Goal: Task Accomplishment & Management: Use online tool/utility

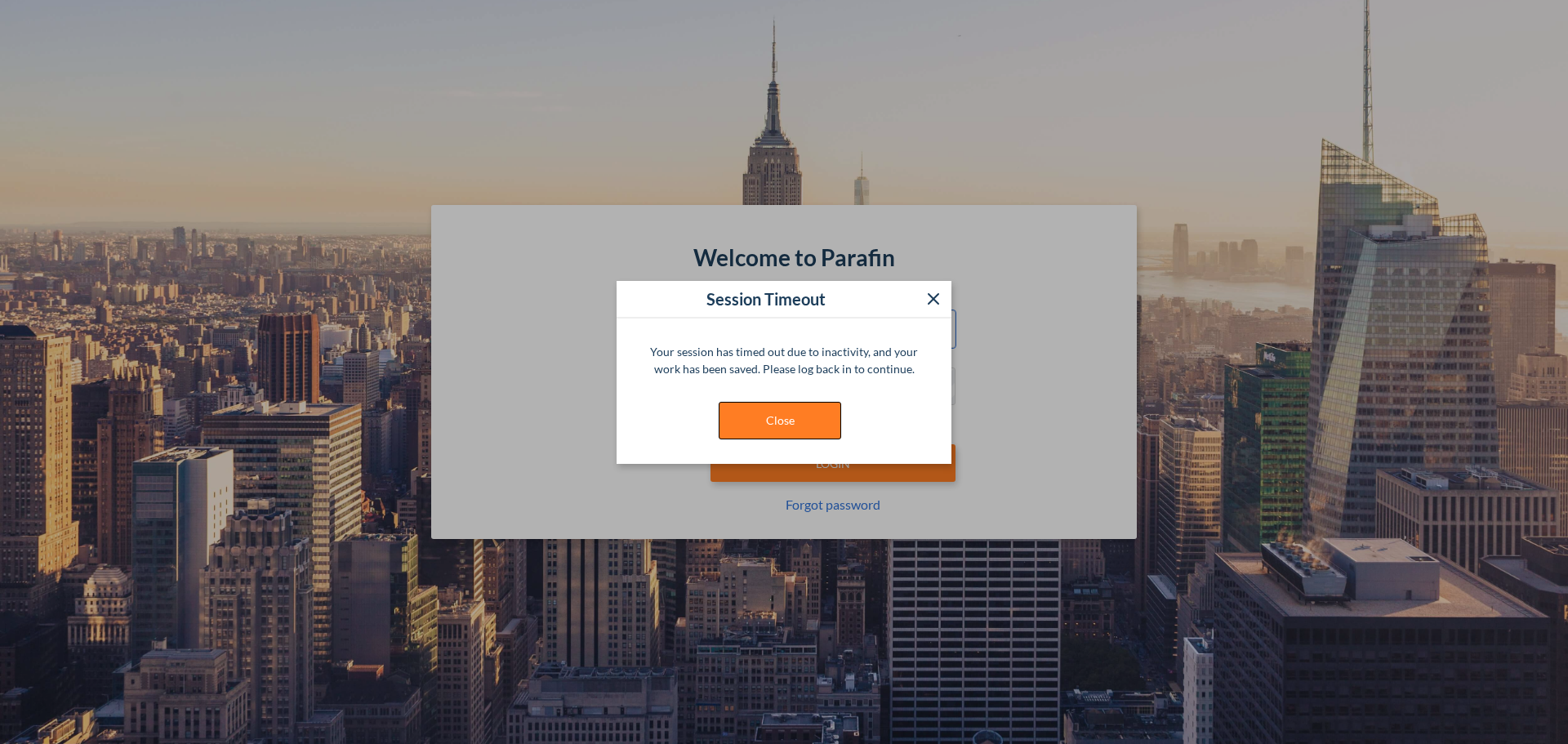
type input "**********"
click at [764, 411] on button "Close" at bounding box center [780, 420] width 123 height 37
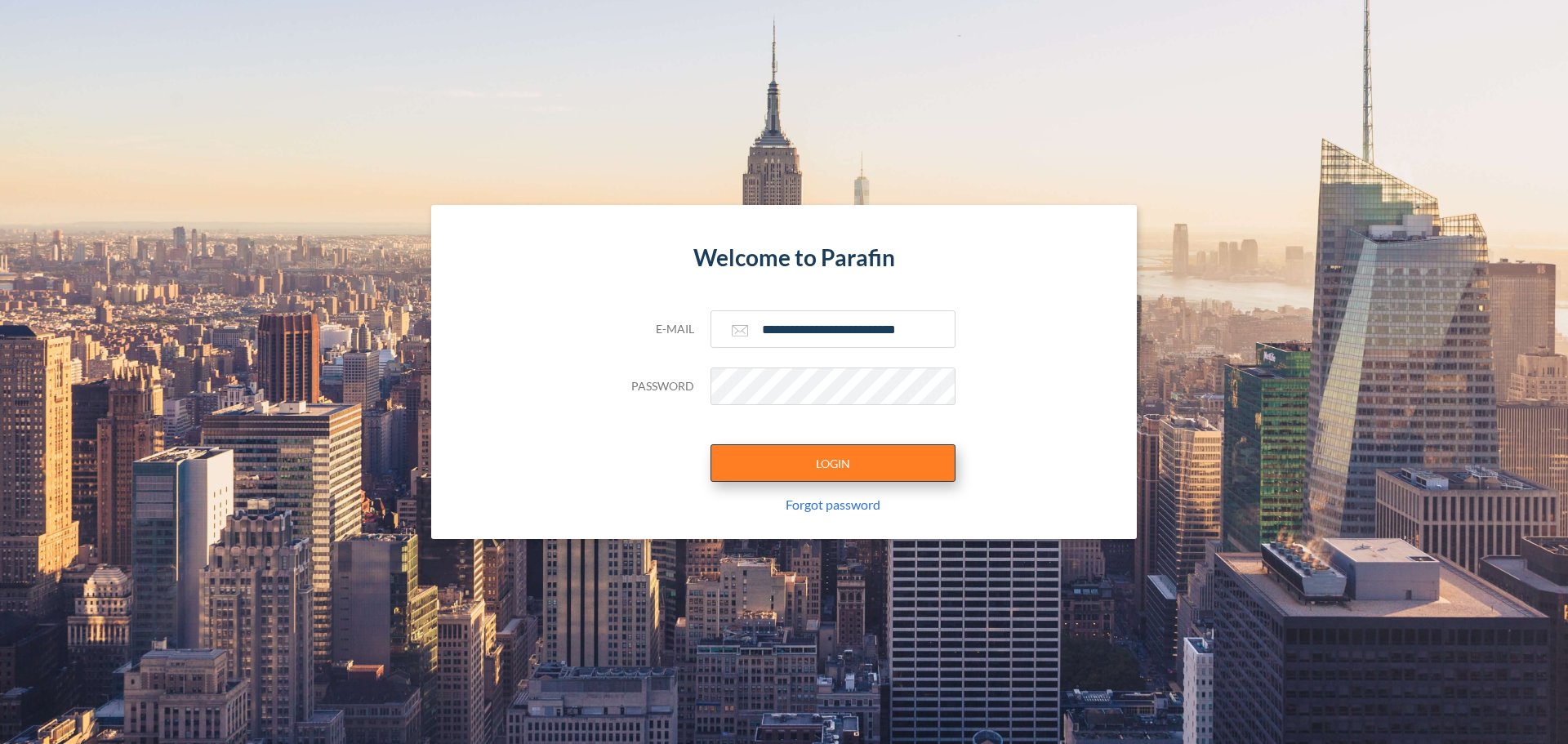
click at [817, 449] on button "LOGIN" at bounding box center [833, 463] width 245 height 37
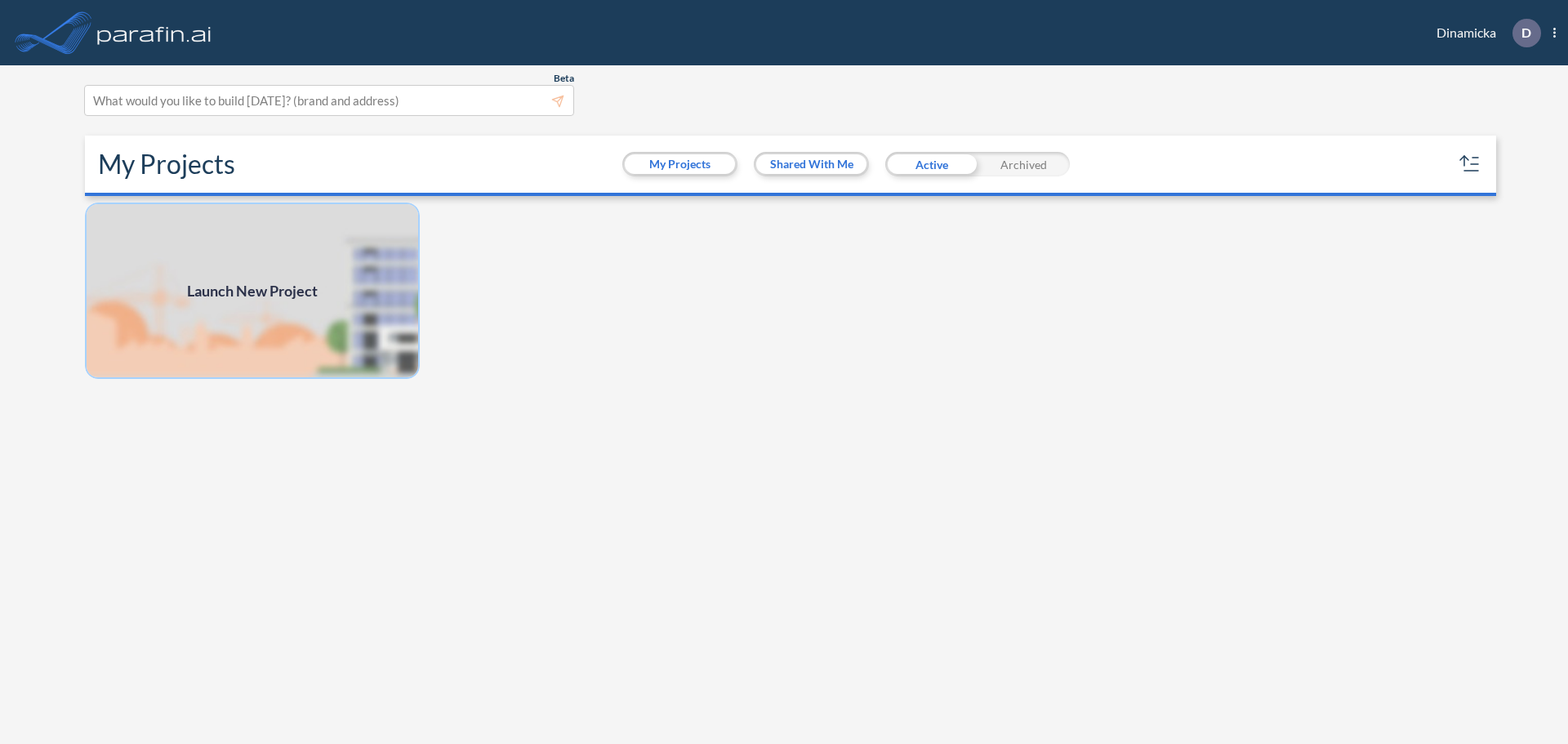
click at [269, 253] on img at bounding box center [252, 291] width 335 height 177
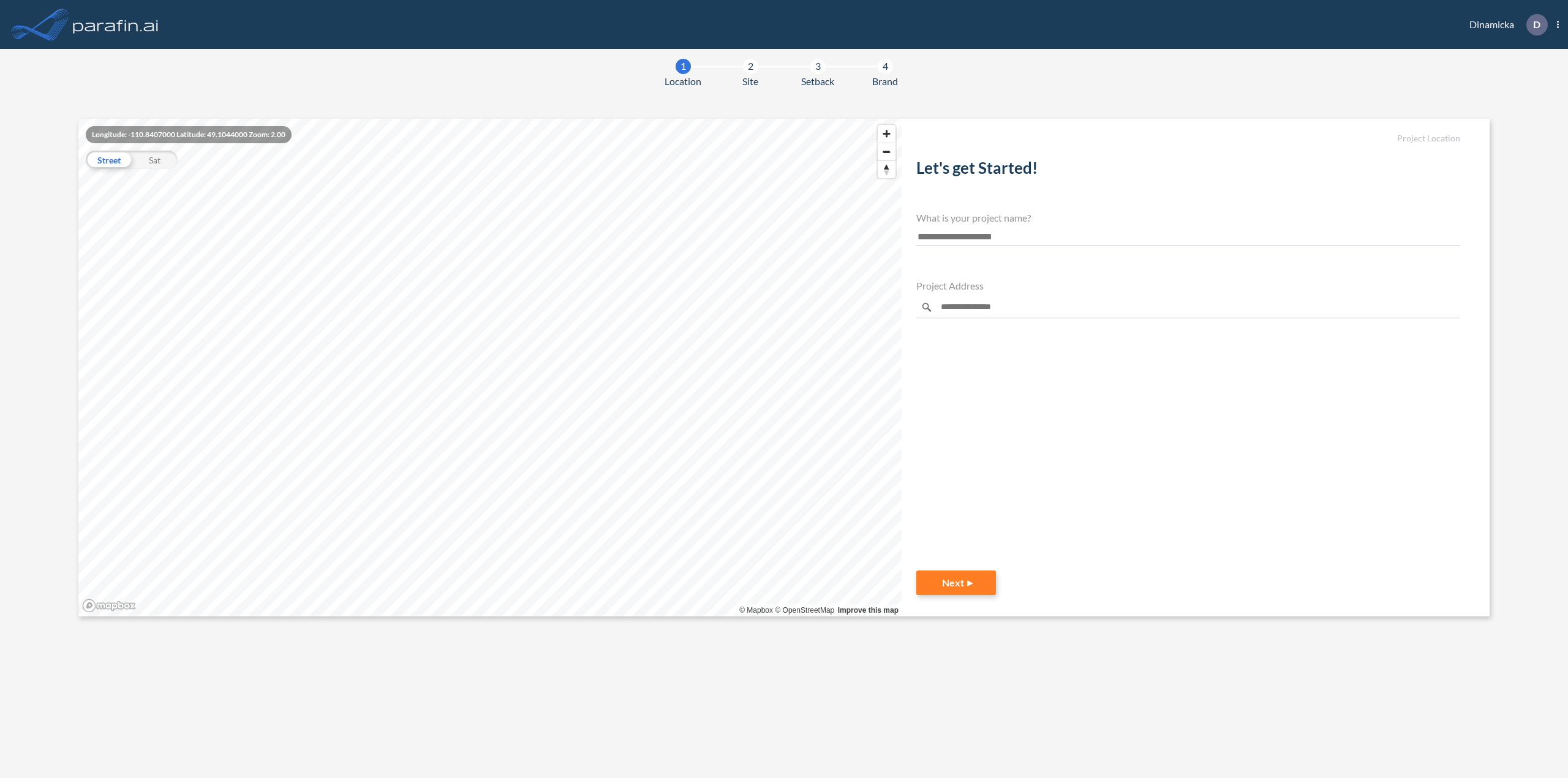
click at [990, 234] on input "text" at bounding box center [1188, 237] width 544 height 16
click at [940, 319] on div "Let's get Started! What is your project name? Project Address Powered by Mapbox" at bounding box center [1188, 345] width 544 height 393
click at [951, 311] on input "Enter a location" at bounding box center [1188, 308] width 544 height 22
click at [967, 335] on div "Nowata" at bounding box center [993, 334] width 142 height 10
type input "******"
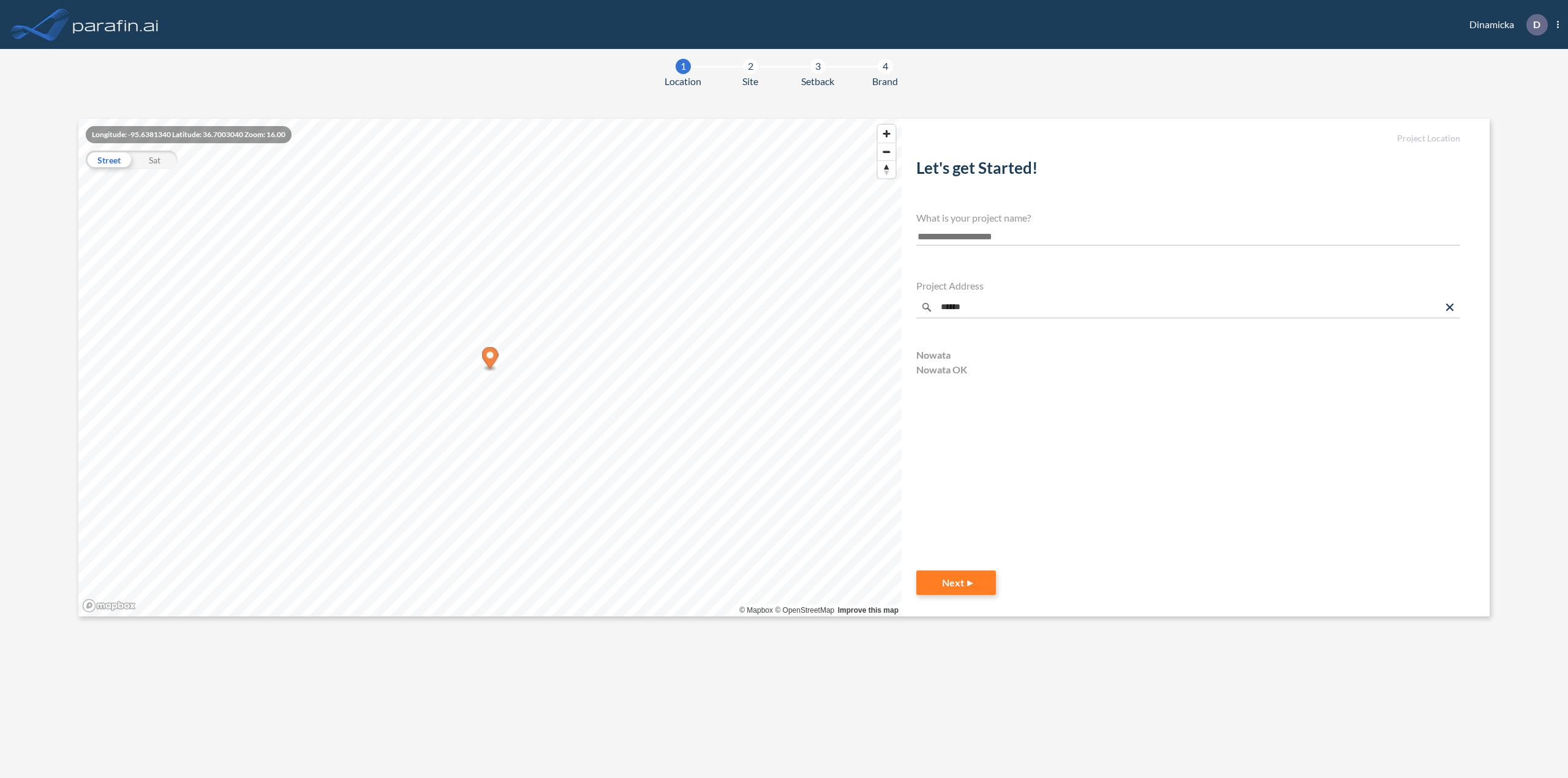
click at [1175, 79] on section "1 Location 2 Site 3 Setback 4 Brand Longitude: -95.6381340 Latitude: 36.7003040…" at bounding box center [784, 413] width 1568 height 729
click at [114, 17] on img at bounding box center [116, 25] width 91 height 25
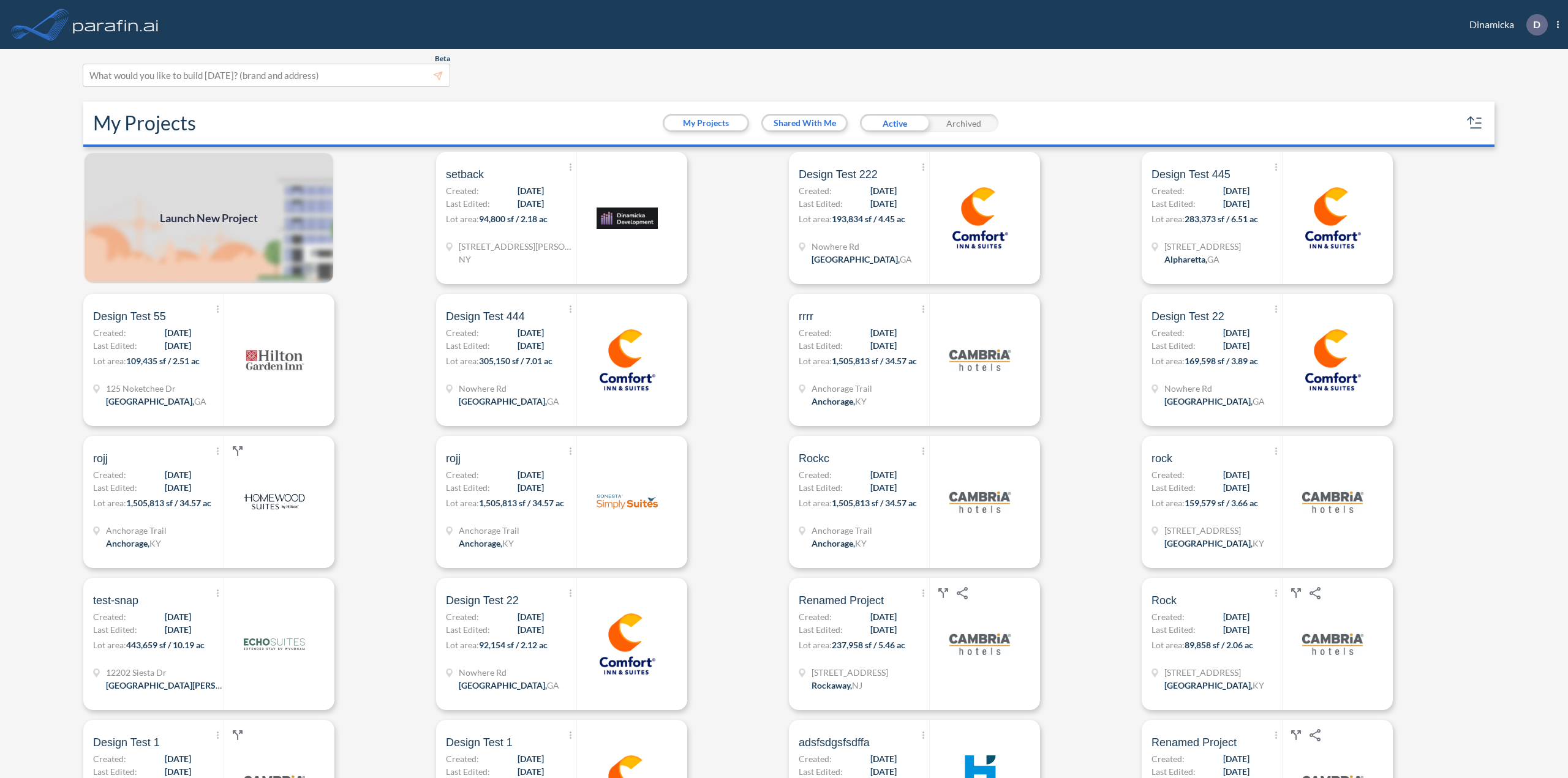
click at [482, 218] on span "94,800 sf / 2.18 ac" at bounding box center [514, 219] width 69 height 10
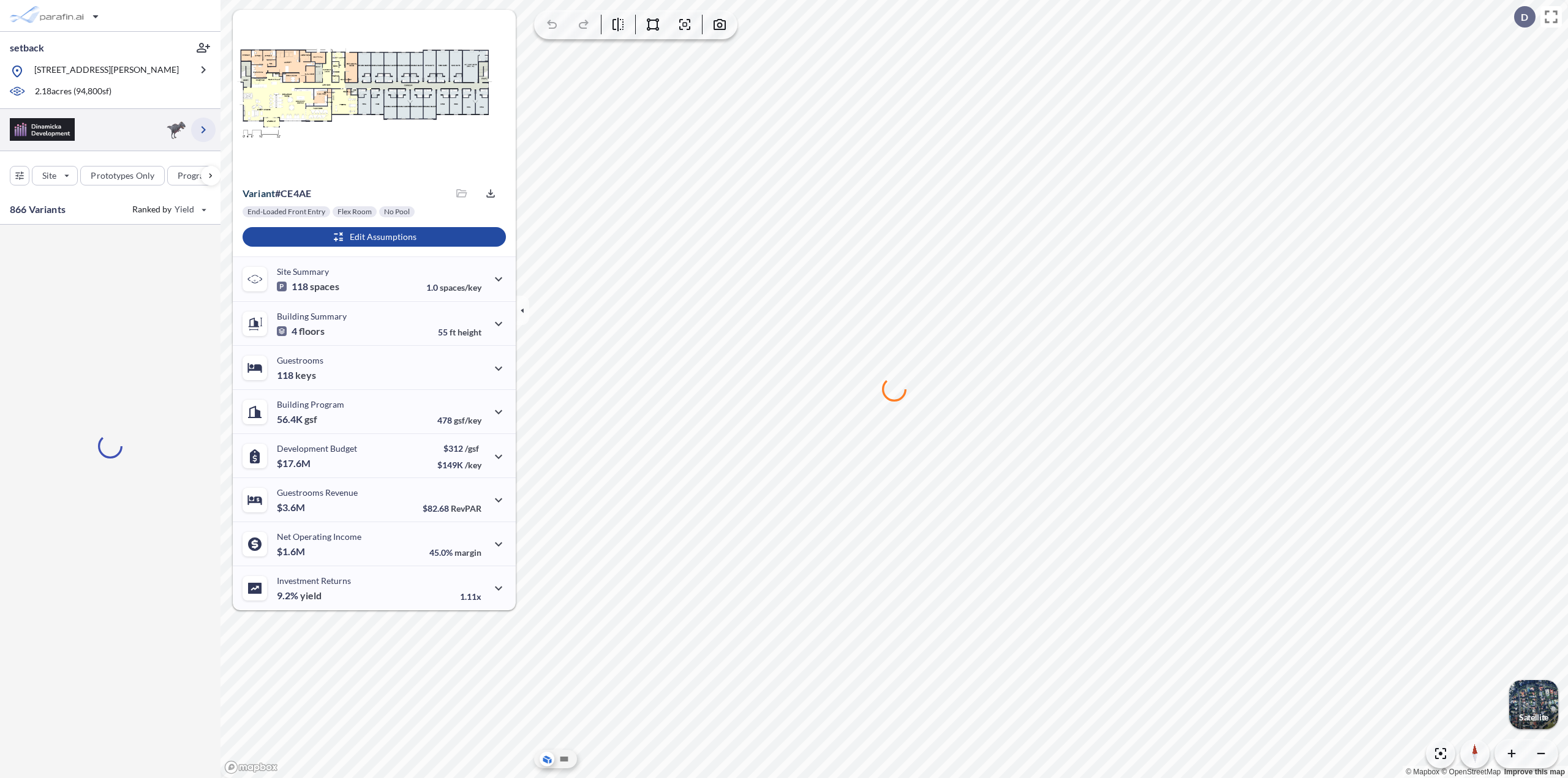
click at [206, 126] on icon "button" at bounding box center [203, 130] width 15 height 15
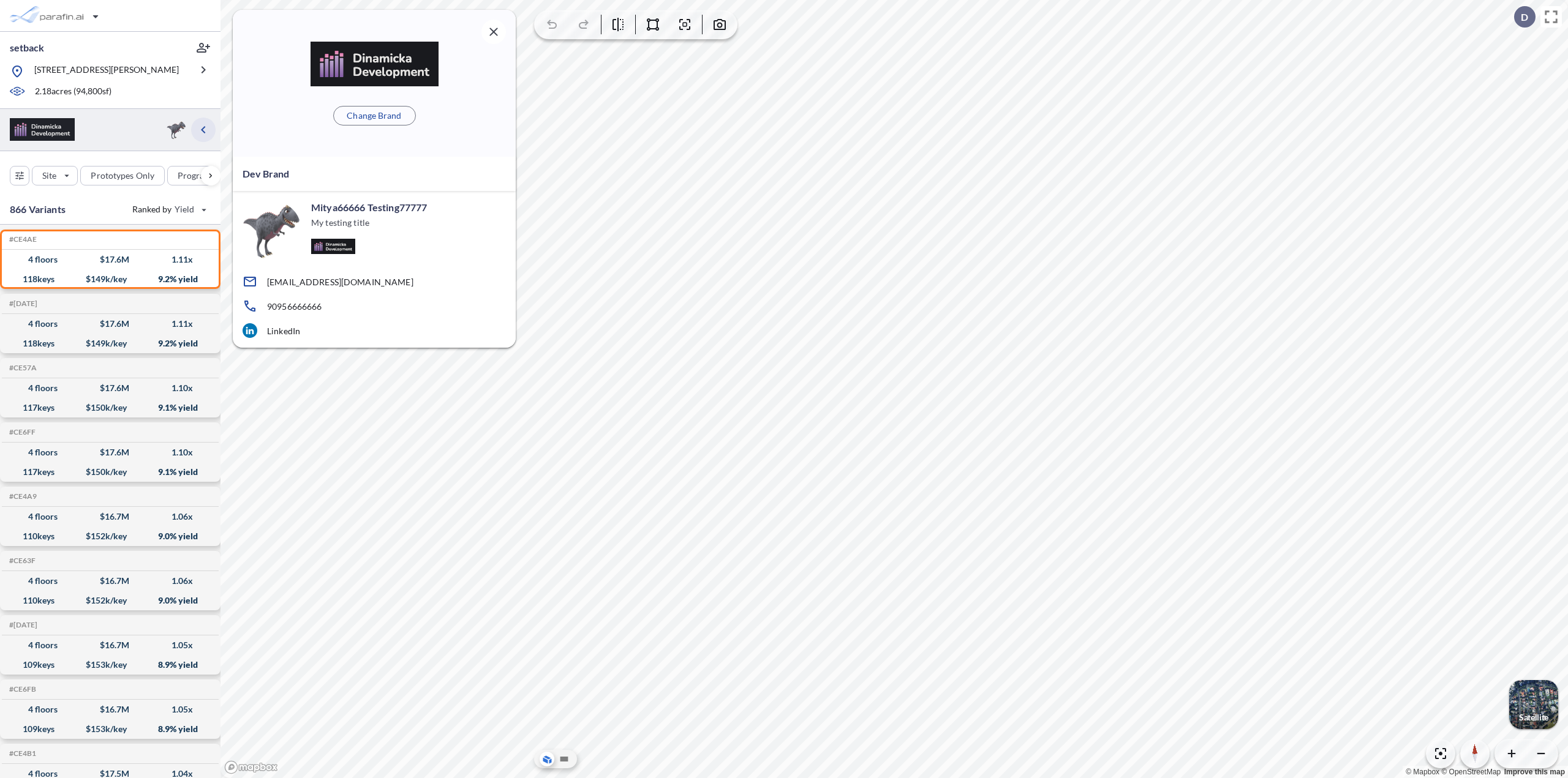
click at [206, 126] on icon "button" at bounding box center [203, 130] width 15 height 15
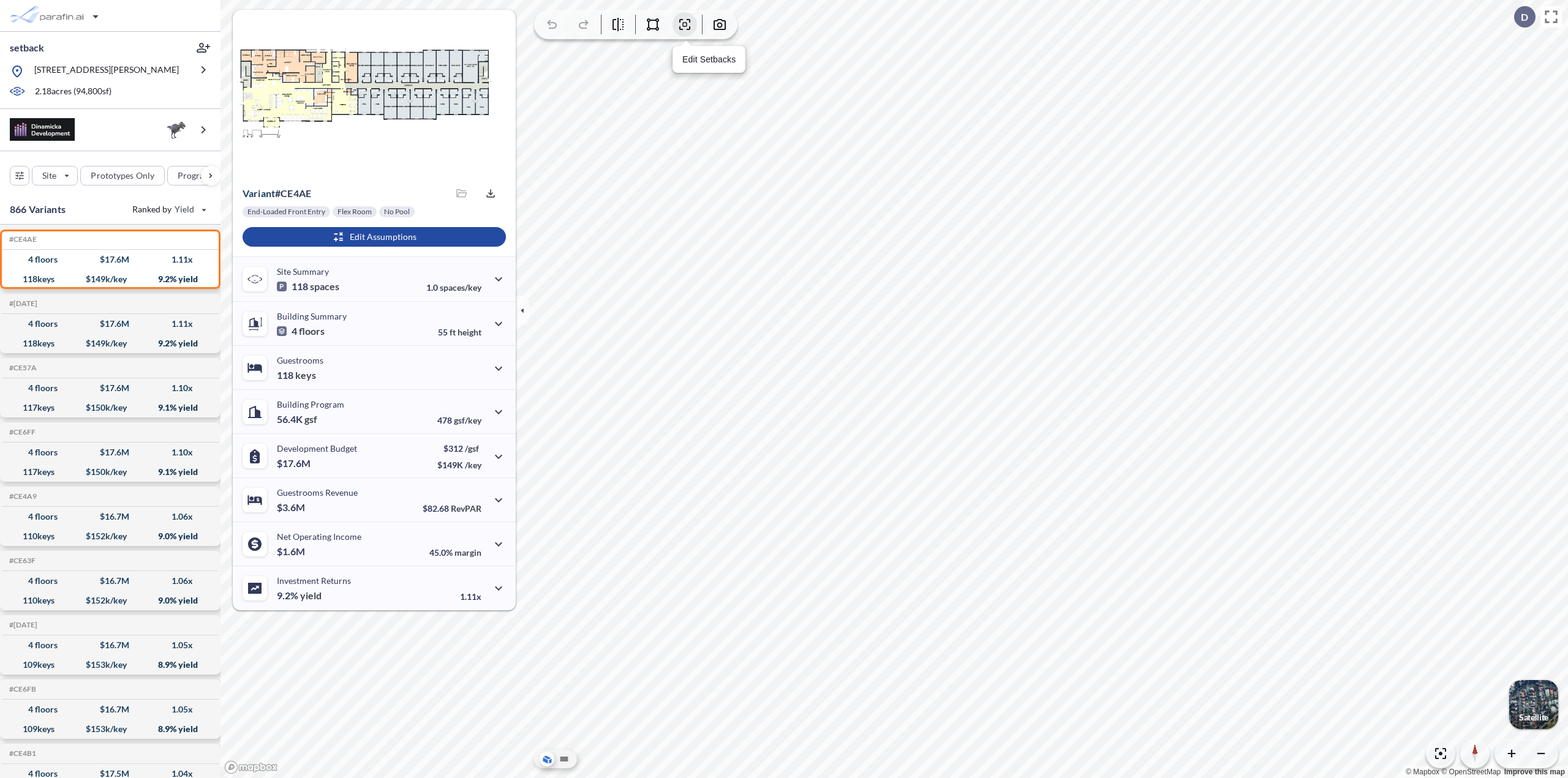
click at [682, 27] on icon "button" at bounding box center [684, 24] width 15 height 15
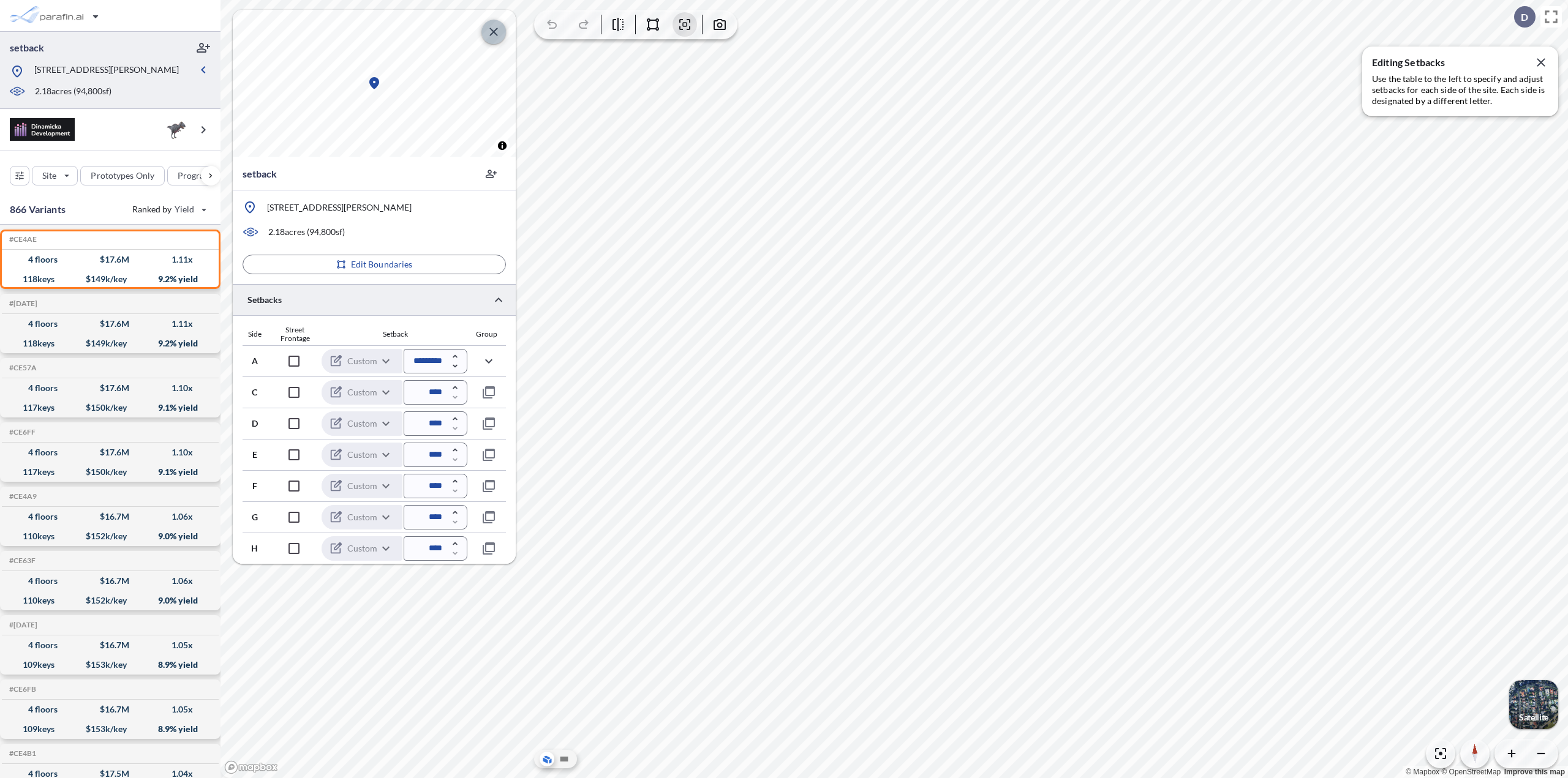
click at [492, 23] on button "button" at bounding box center [494, 32] width 25 height 25
